Goal: Information Seeking & Learning: Learn about a topic

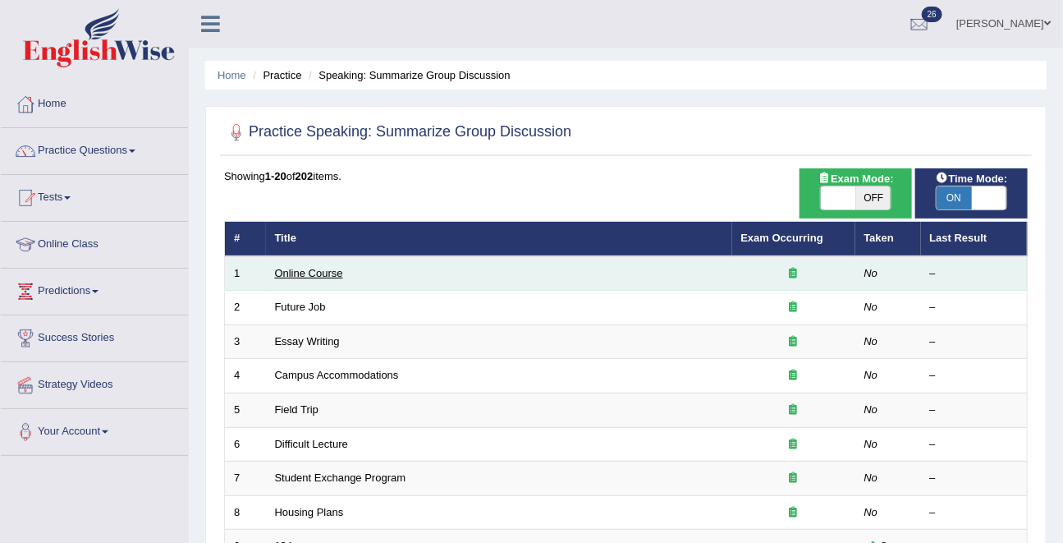
click at [326, 273] on link "Online Course" at bounding box center [309, 273] width 68 height 12
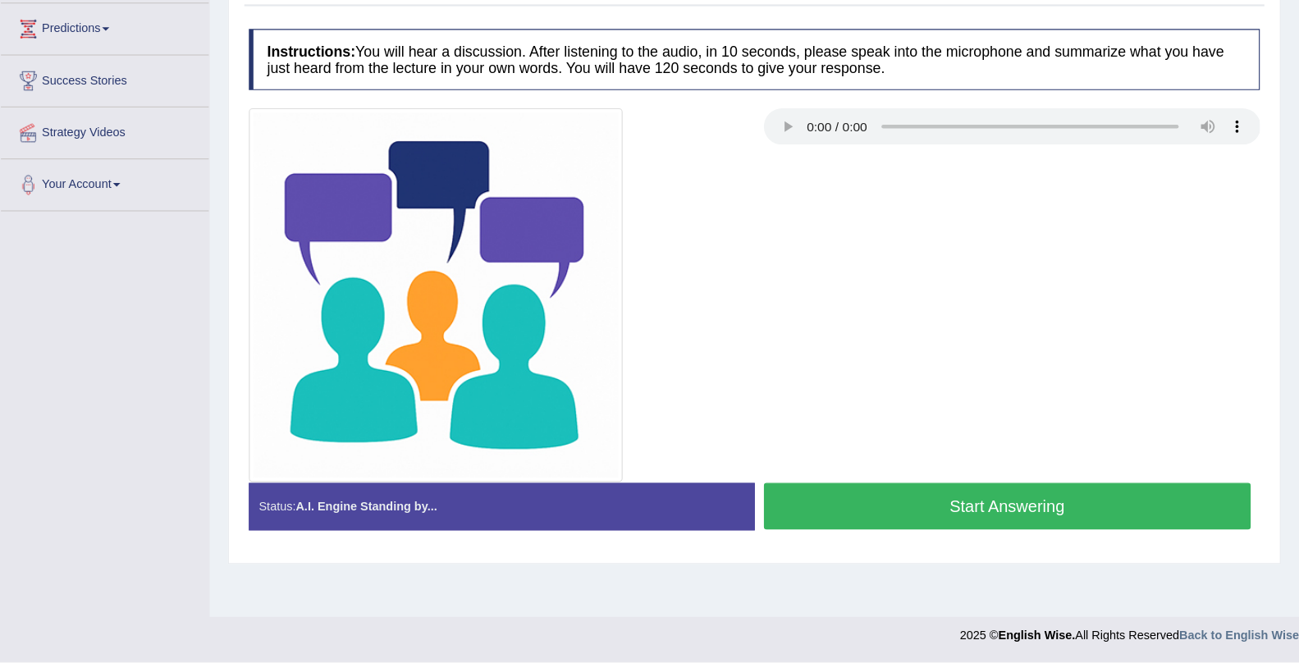
scroll to position [199, 0]
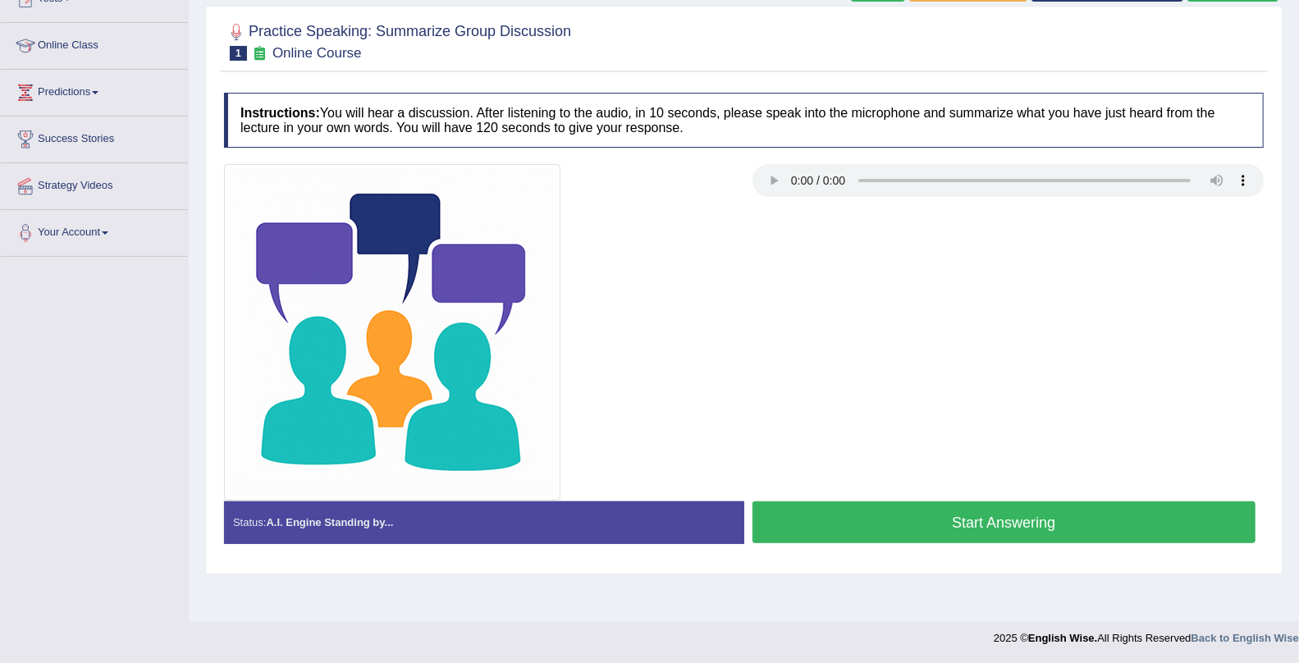
click at [961, 528] on button "Start Answering" at bounding box center [1005, 523] width 504 height 42
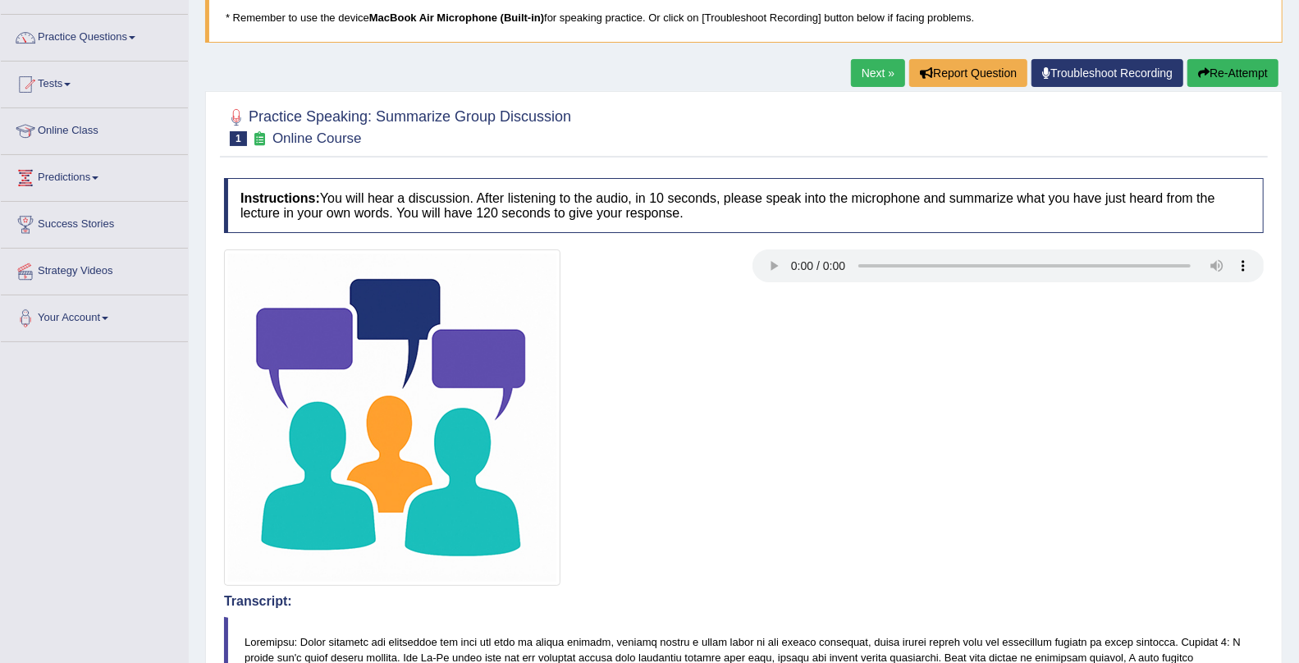
scroll to position [94, 0]
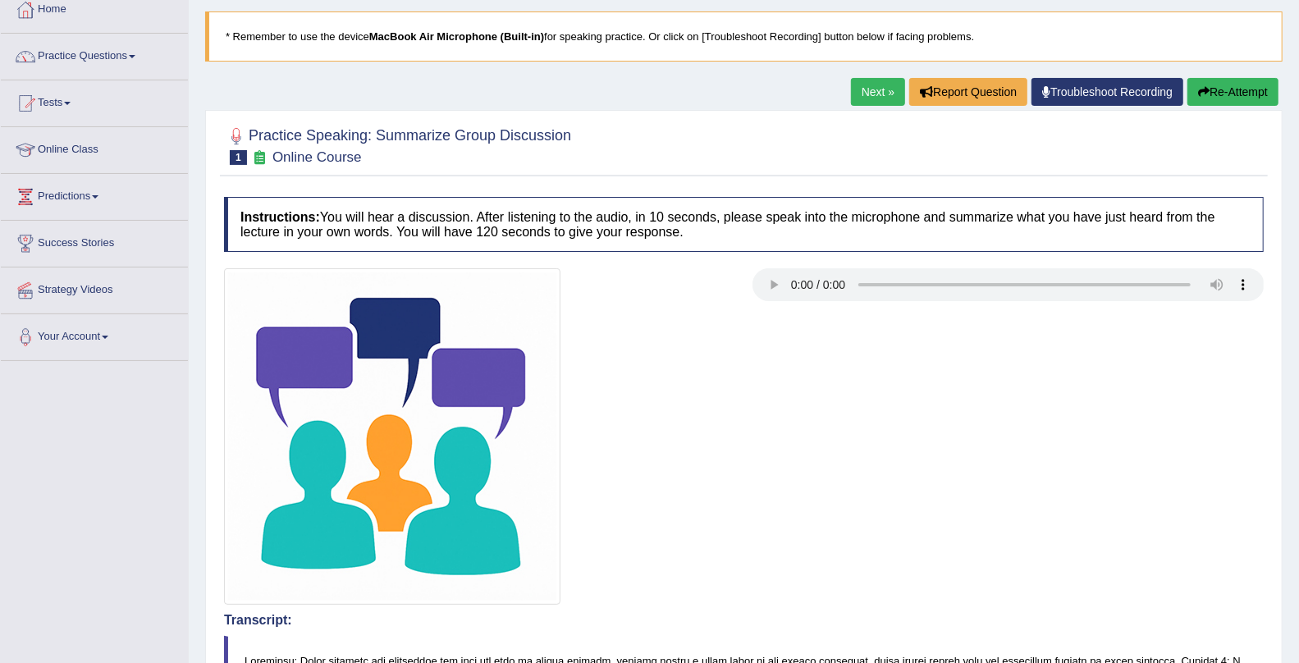
click at [1062, 99] on button "Re-Attempt" at bounding box center [1233, 92] width 91 height 28
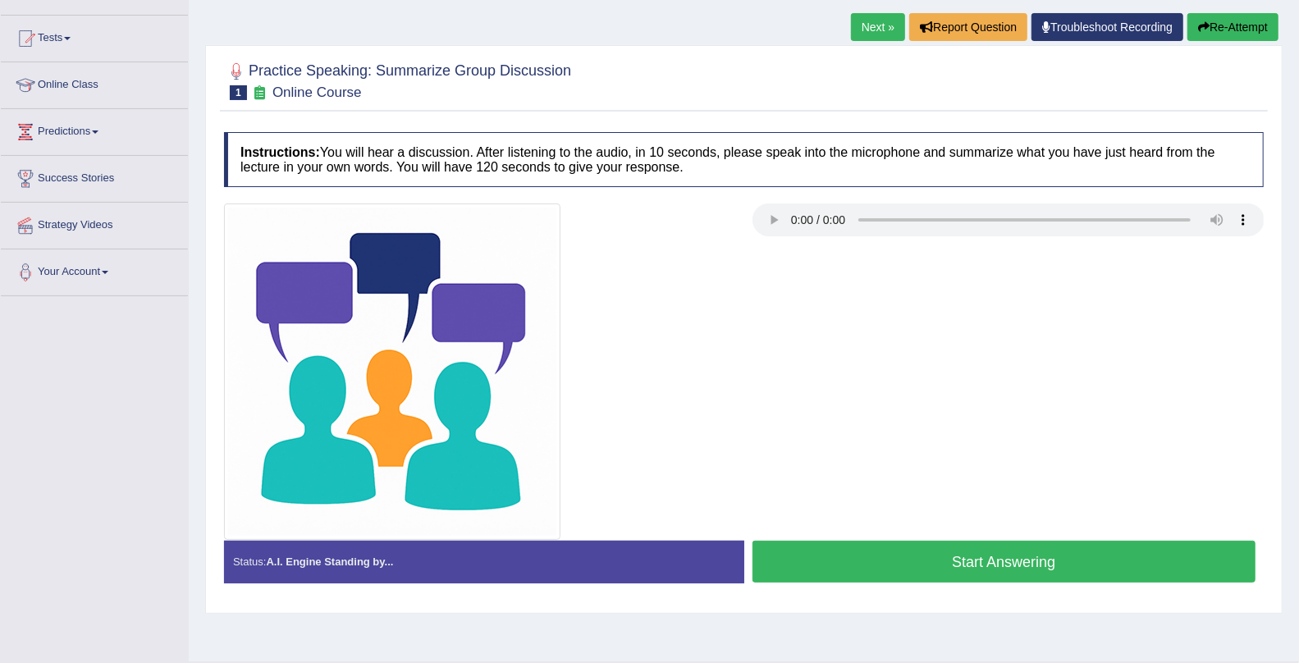
scroll to position [199, 0]
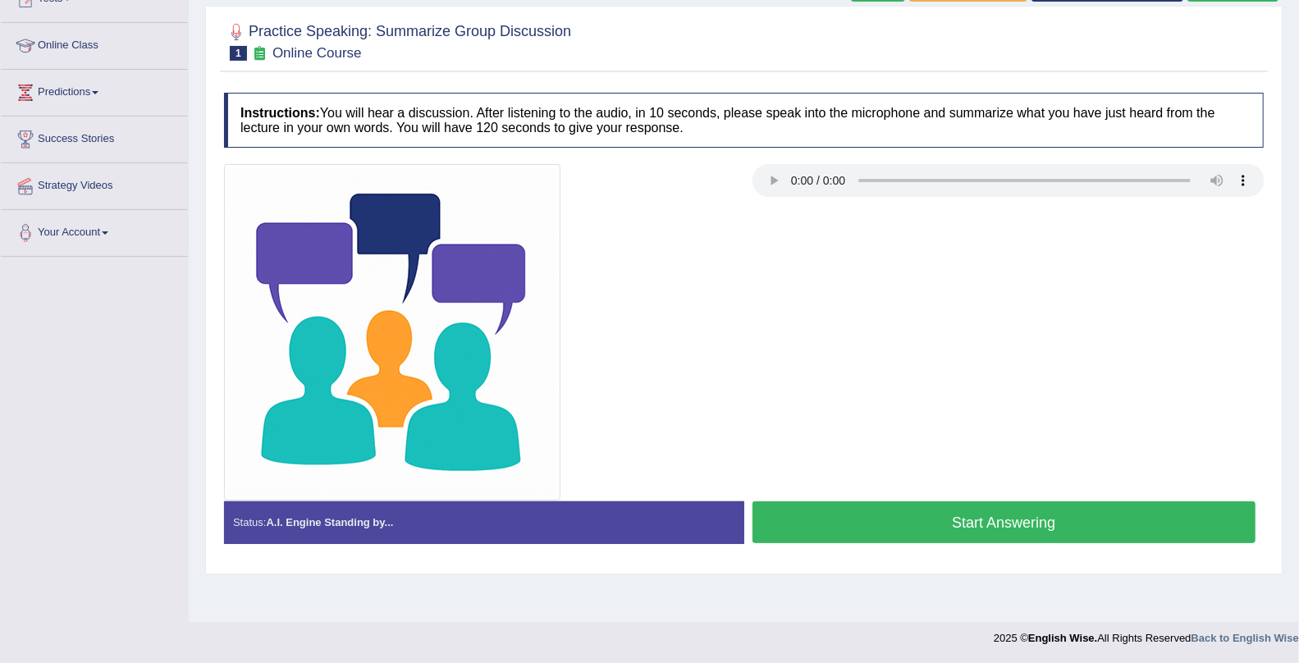
click at [967, 506] on button "Start Answering" at bounding box center [1005, 523] width 504 height 42
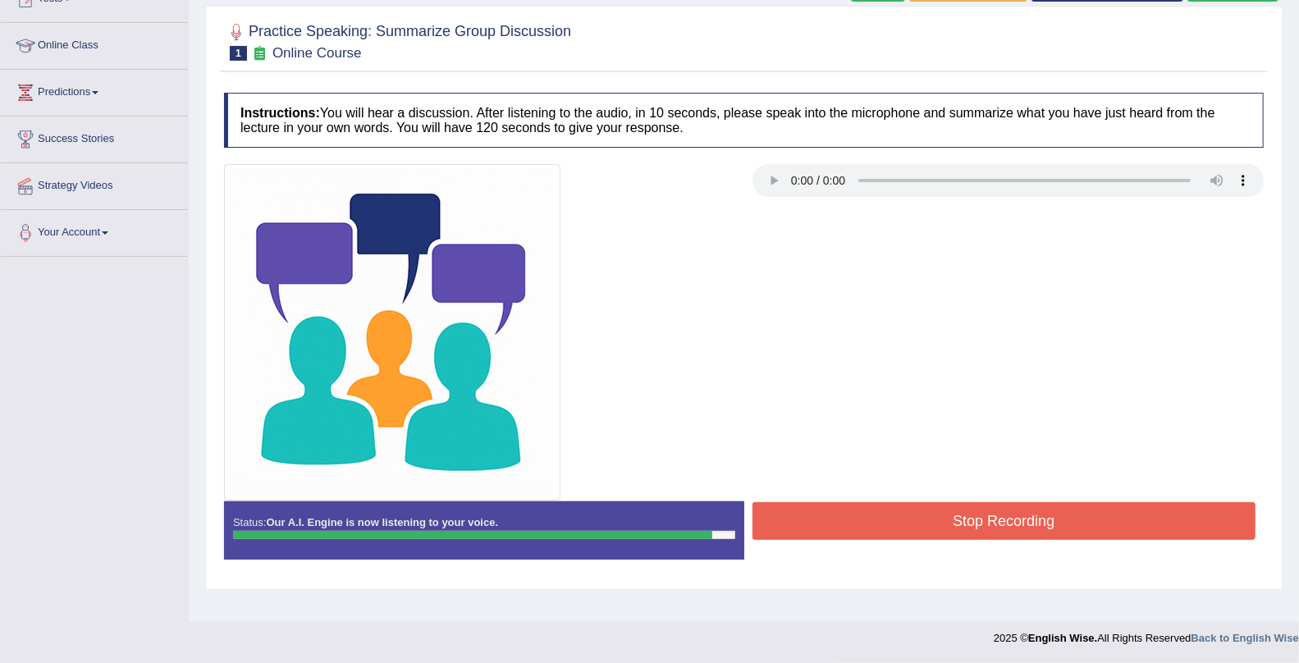
click at [1052, 502] on button "Stop Recording" at bounding box center [1005, 521] width 504 height 38
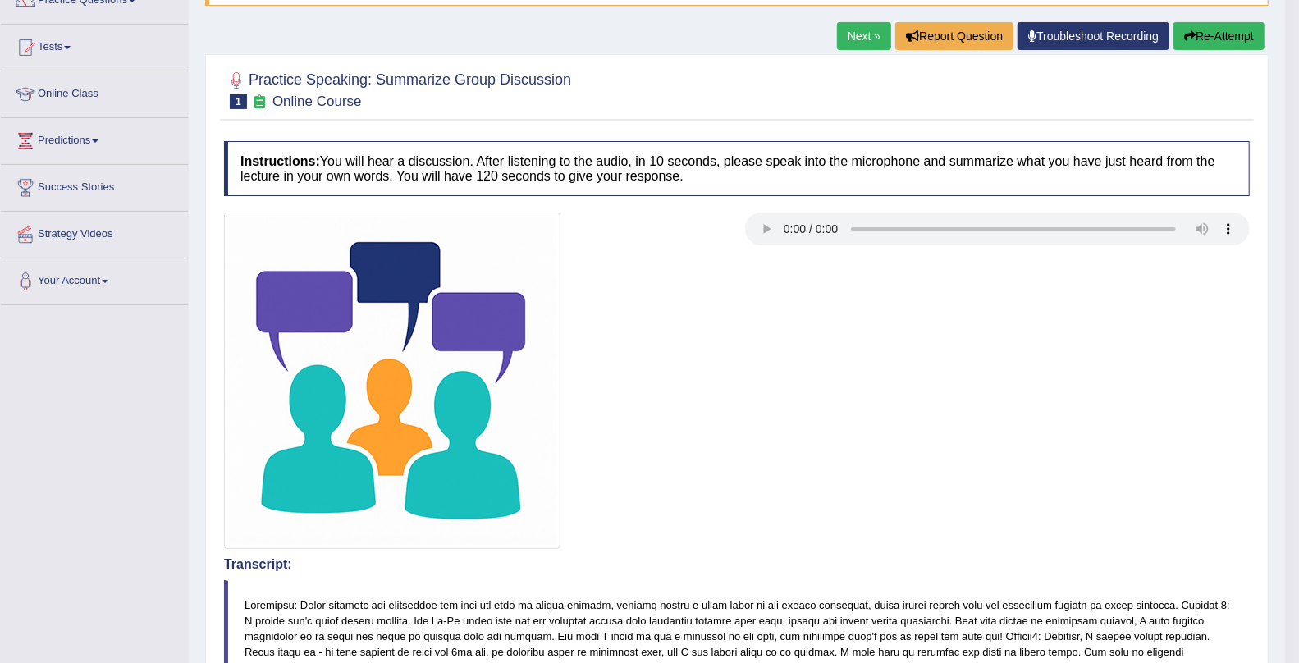
scroll to position [0, 0]
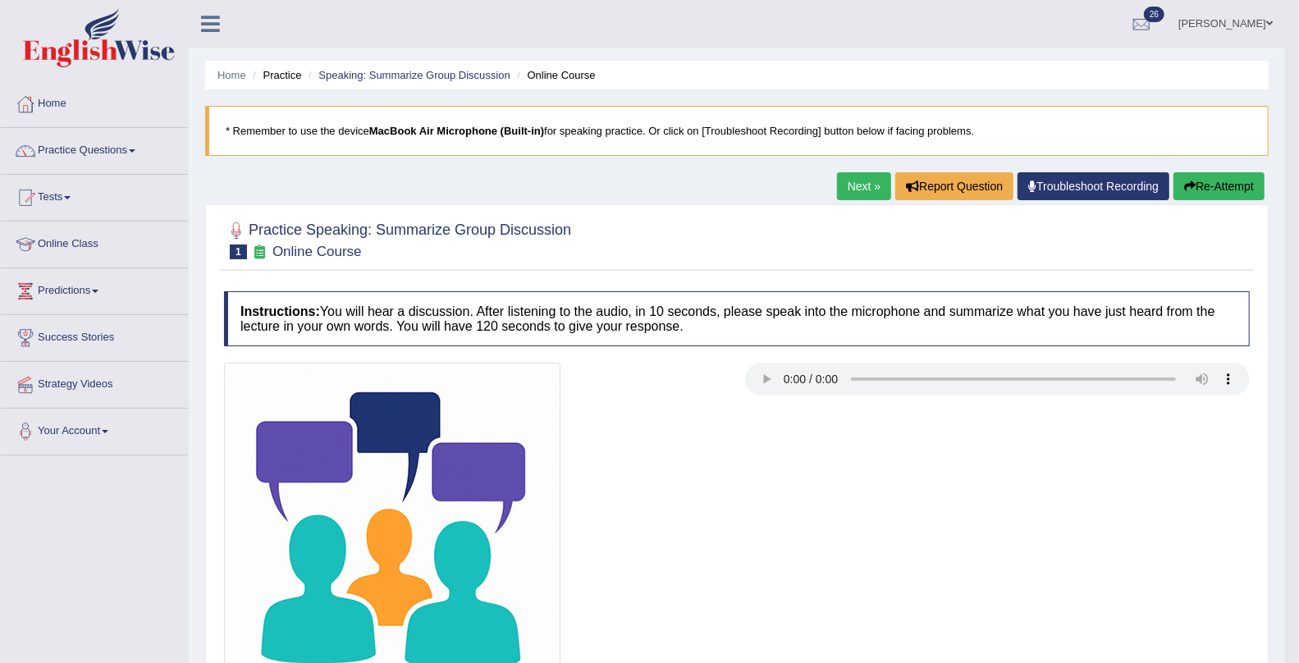
click at [855, 188] on link "Next »" at bounding box center [864, 186] width 54 height 28
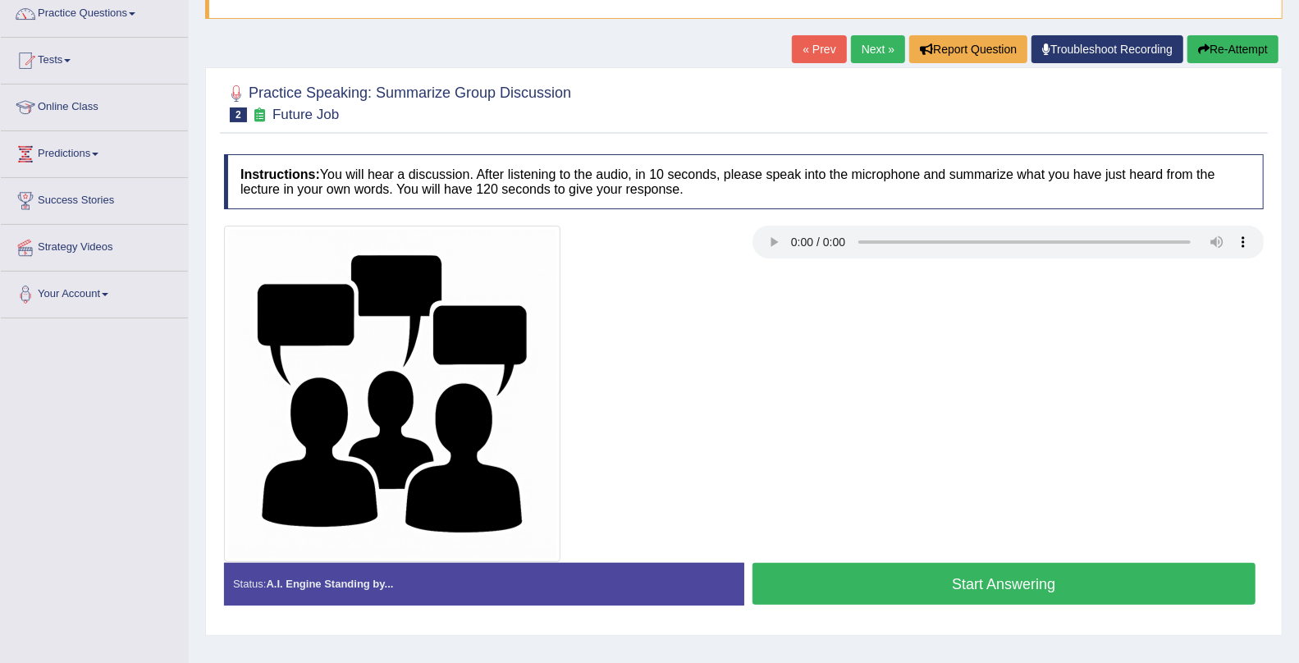
scroll to position [140, 0]
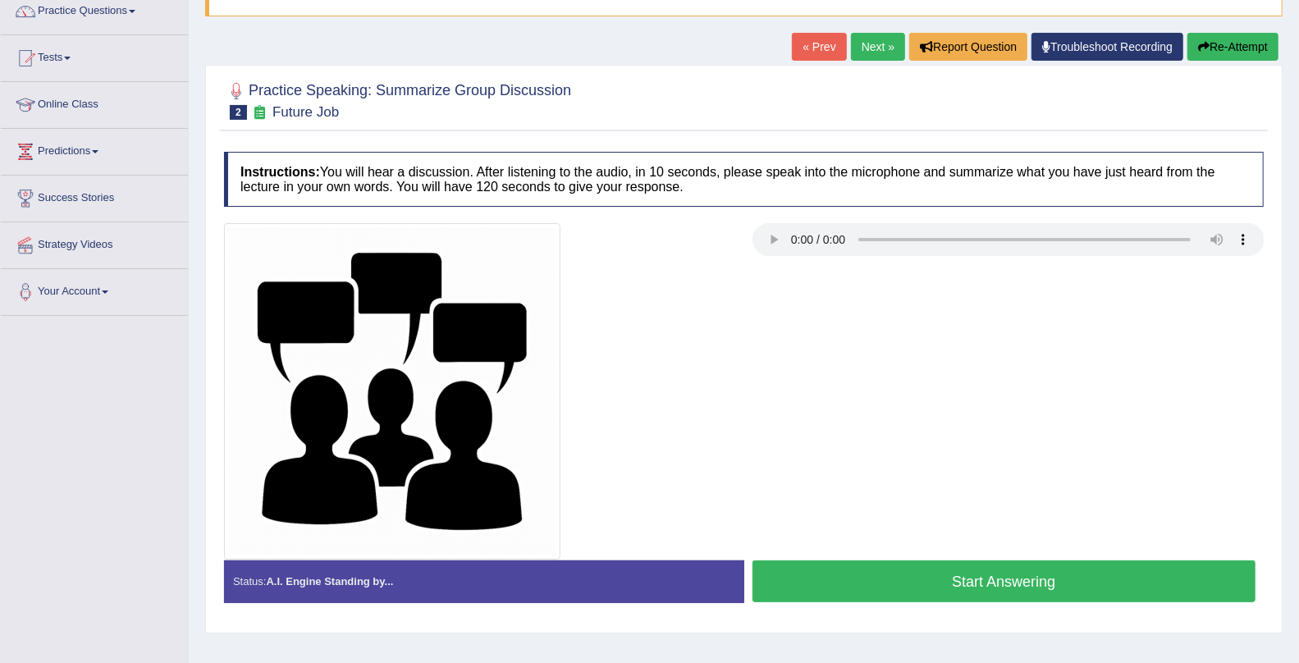
click at [976, 575] on button "Start Answering" at bounding box center [1005, 582] width 504 height 42
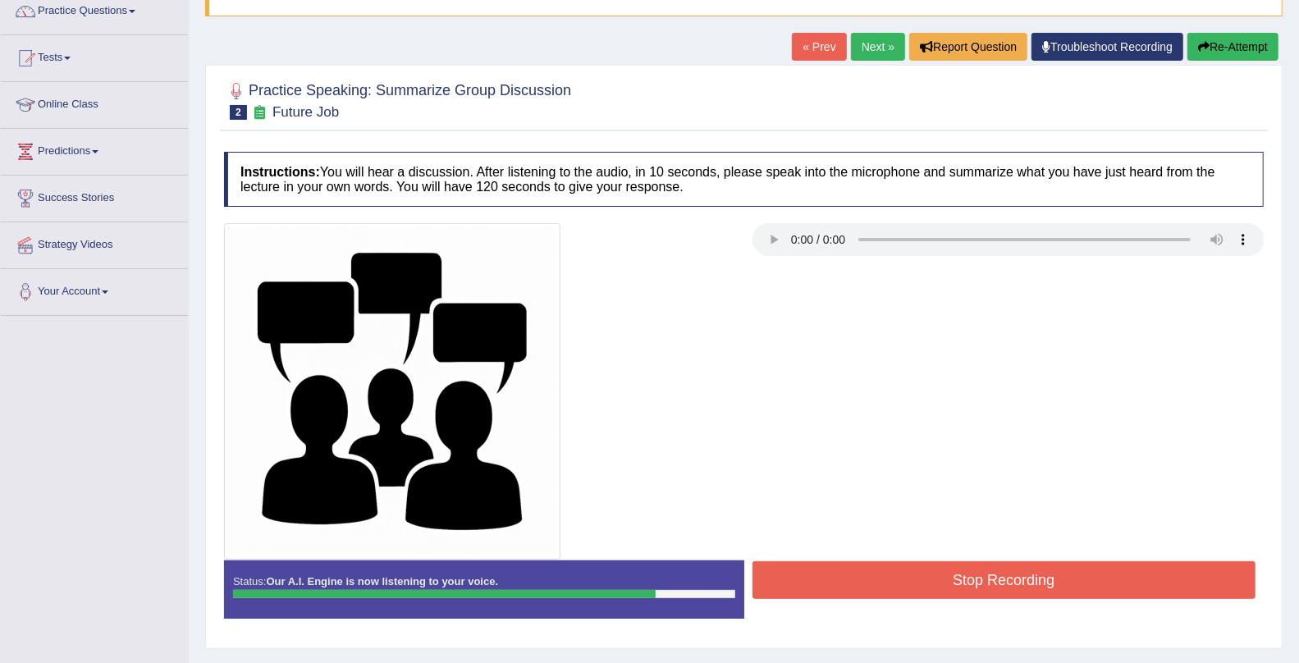
click at [976, 576] on button "Stop Recording" at bounding box center [1005, 580] width 504 height 38
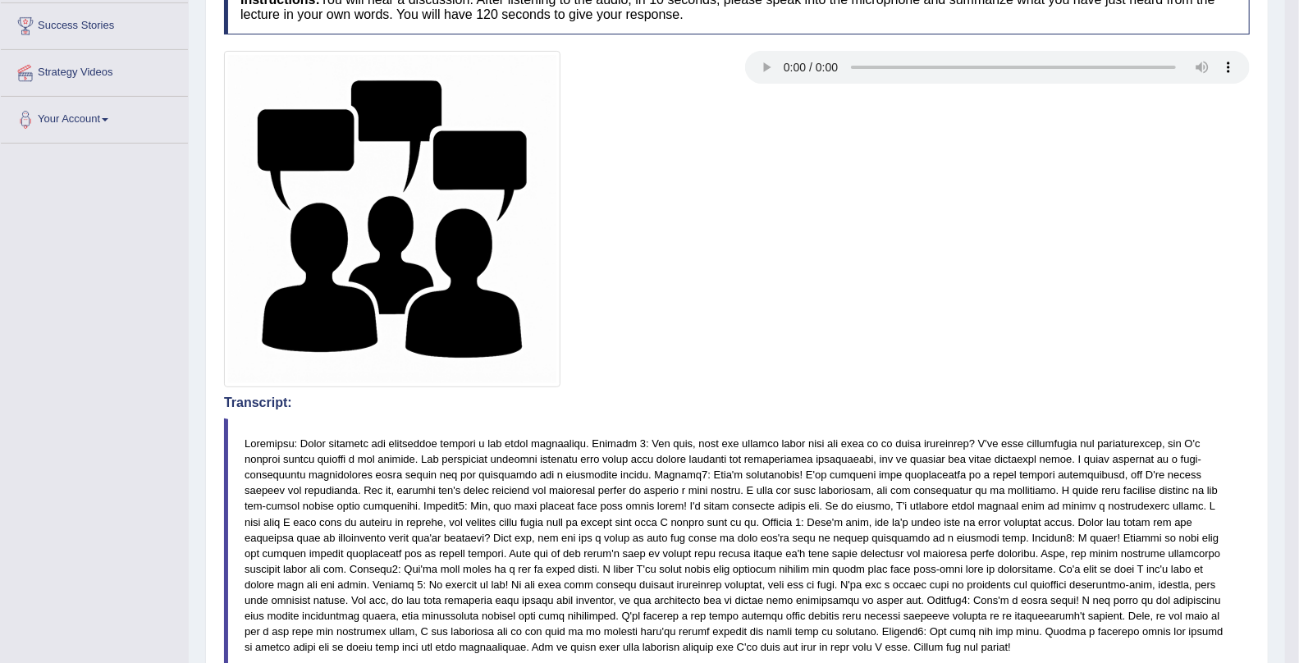
scroll to position [0, 0]
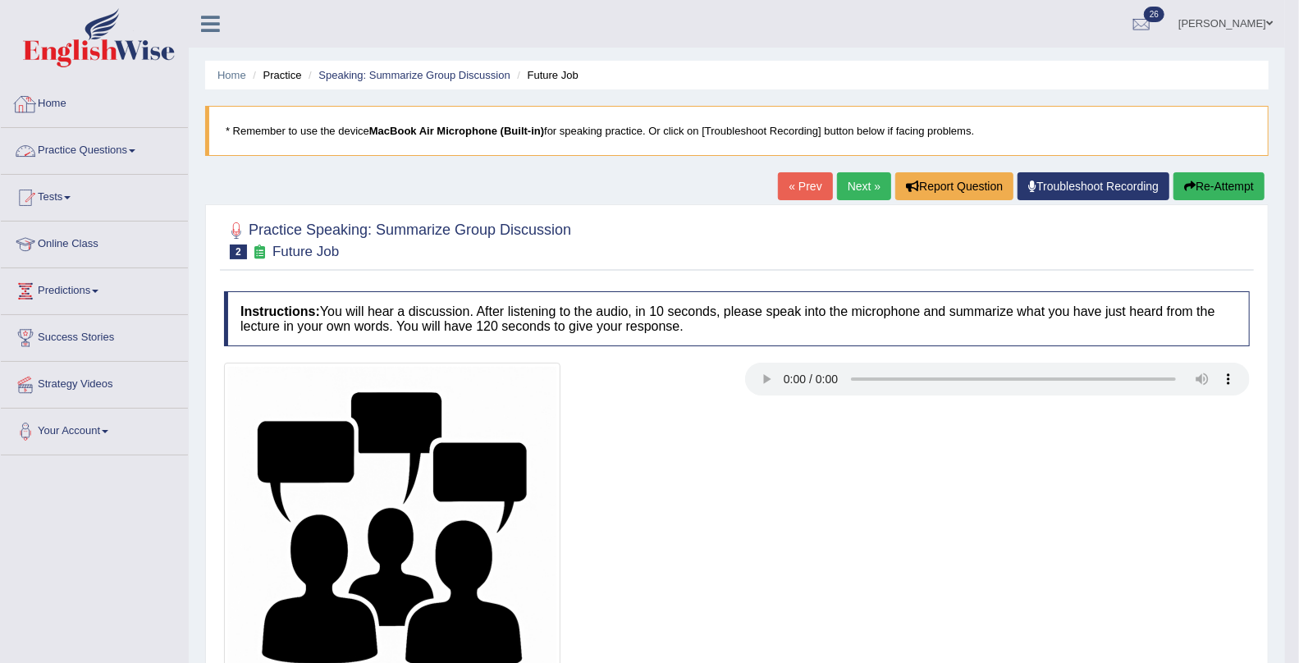
click at [49, 98] on link "Home" at bounding box center [94, 101] width 187 height 41
